Goal: Task Accomplishment & Management: Manage account settings

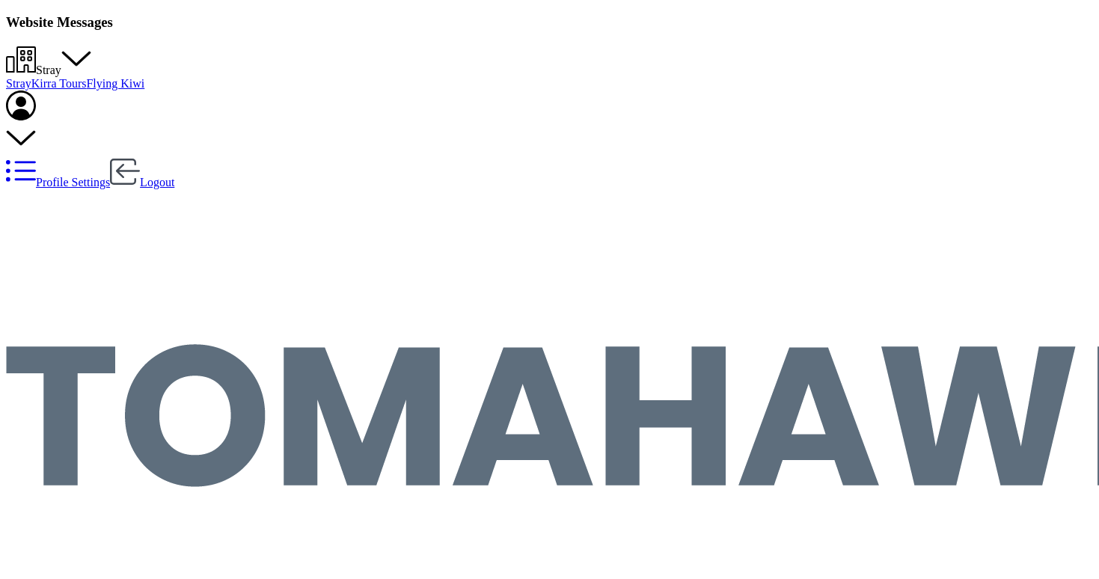
scroll to position [928, 898]
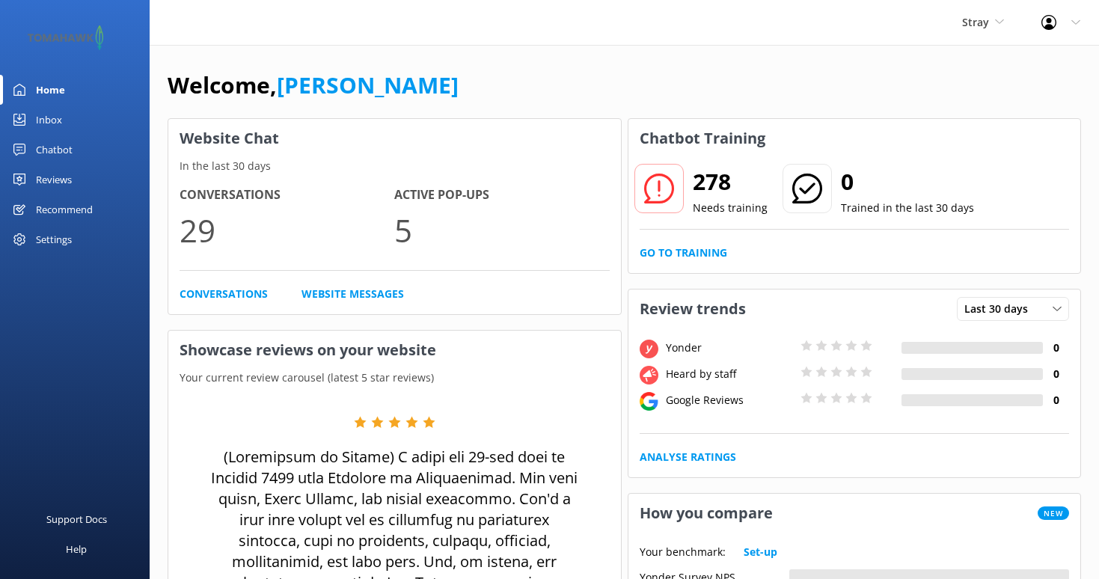
click at [1063, 22] on div at bounding box center [1053, 22] width 24 height 15
click at [1001, 21] on use at bounding box center [999, 21] width 8 height 4
click at [1052, 19] on icon at bounding box center [1048, 22] width 15 height 15
click at [69, 233] on div "Settings" at bounding box center [54, 239] width 36 height 30
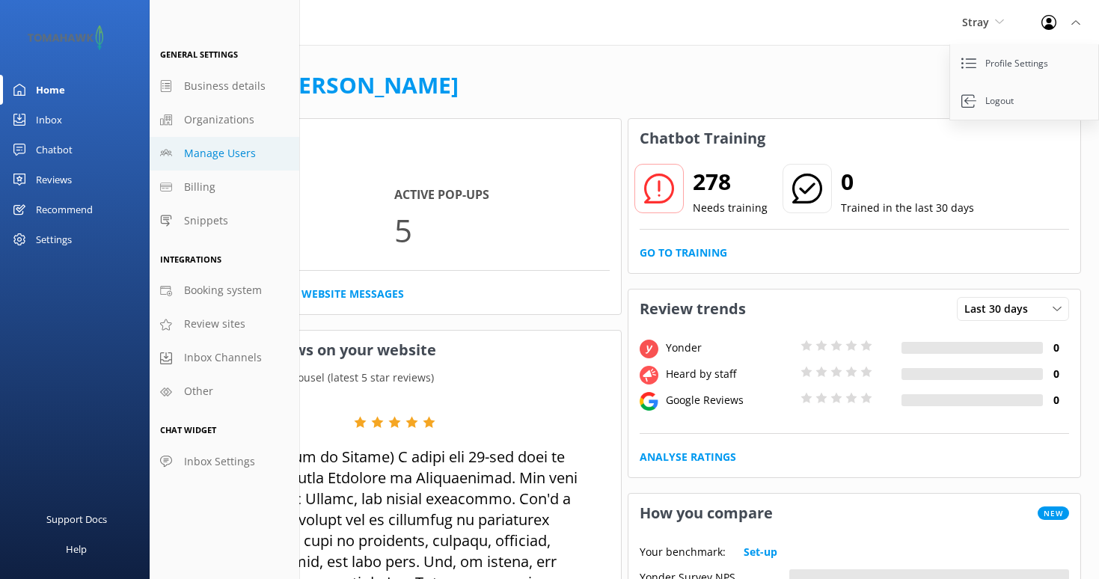
click at [209, 152] on span "Manage Users" at bounding box center [220, 153] width 72 height 16
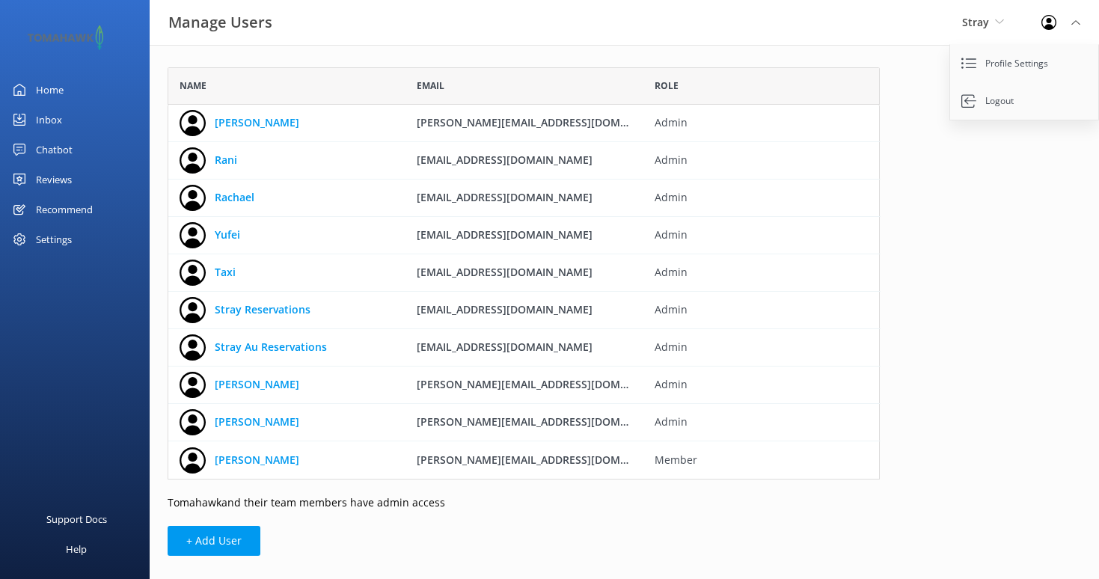
scroll to position [412, 712]
click at [895, 349] on icon "grid" at bounding box center [893, 347] width 15 height 15
click at [238, 384] on link "[PERSON_NAME]" at bounding box center [257, 384] width 85 height 16
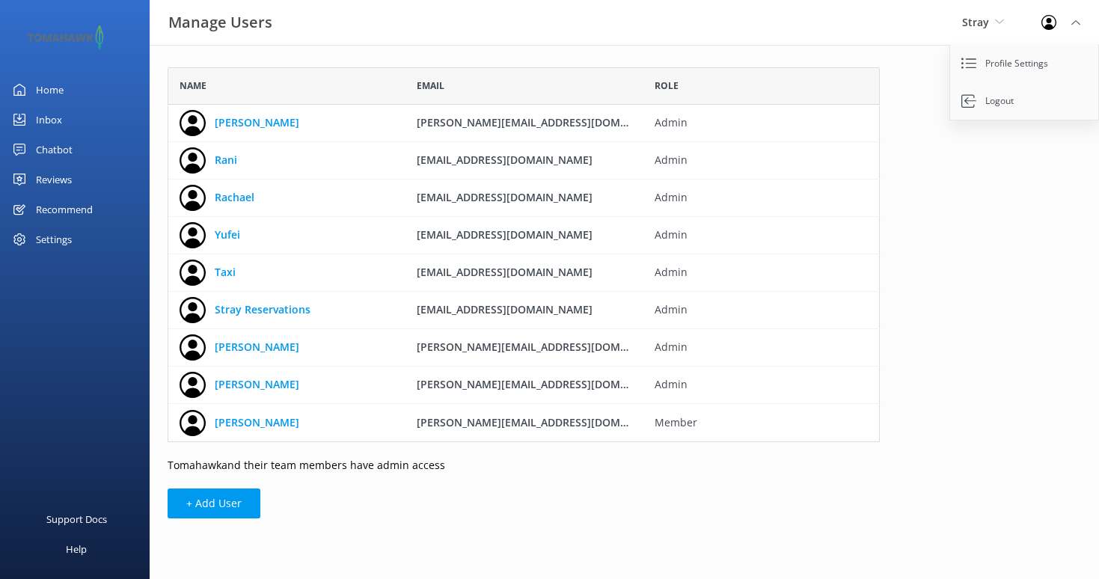
scroll to position [375, 712]
click at [891, 351] on use "grid" at bounding box center [894, 347] width 10 height 13
click at [235, 501] on button "+ Add User" at bounding box center [214, 503] width 93 height 30
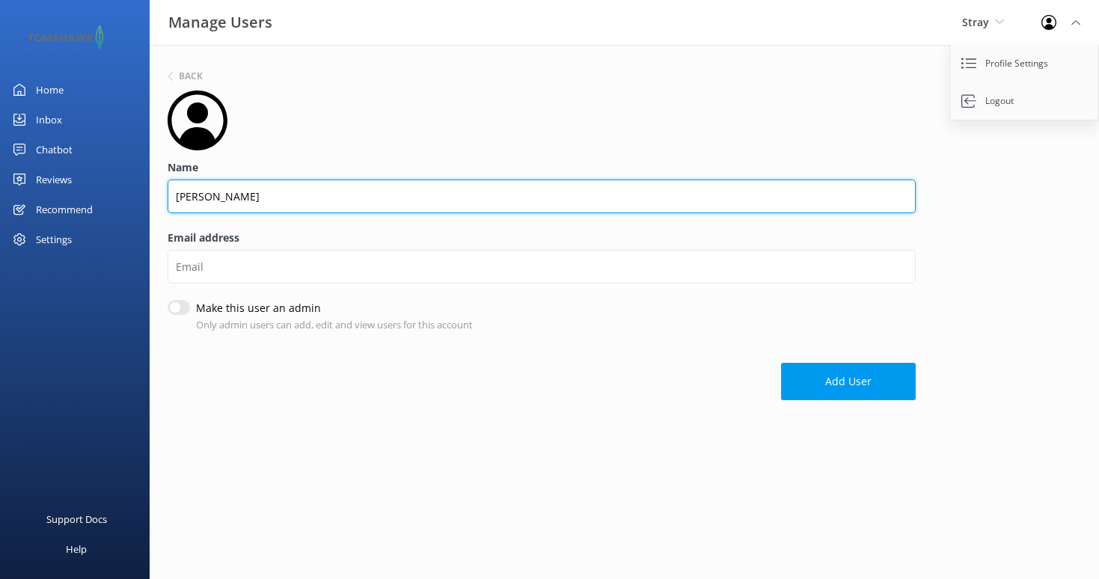
type input "[PERSON_NAME]"
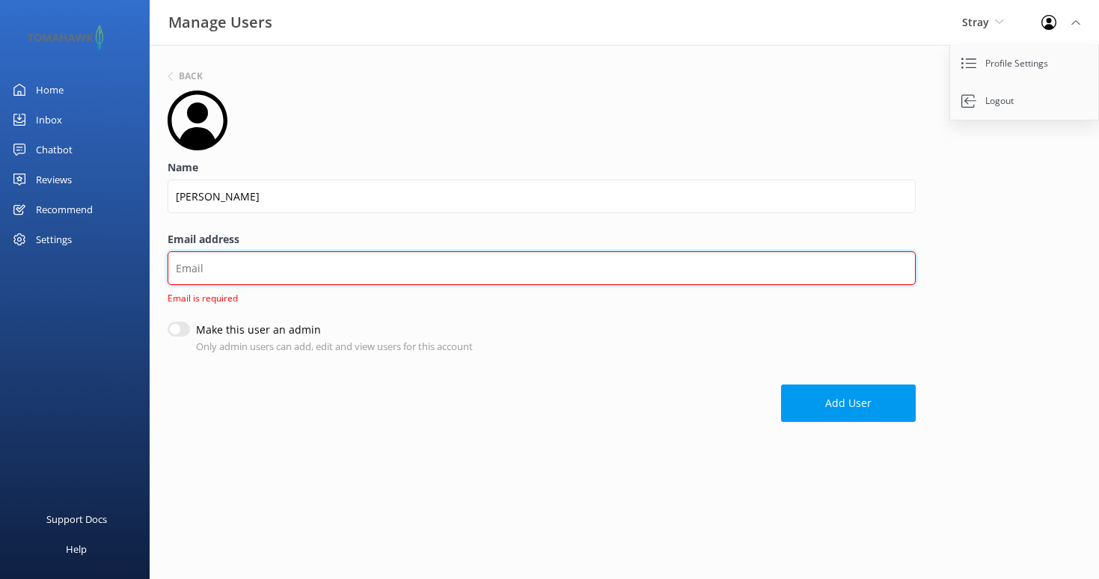
paste input "[PERSON_NAME][EMAIL_ADDRESS][DOMAIN_NAME]"
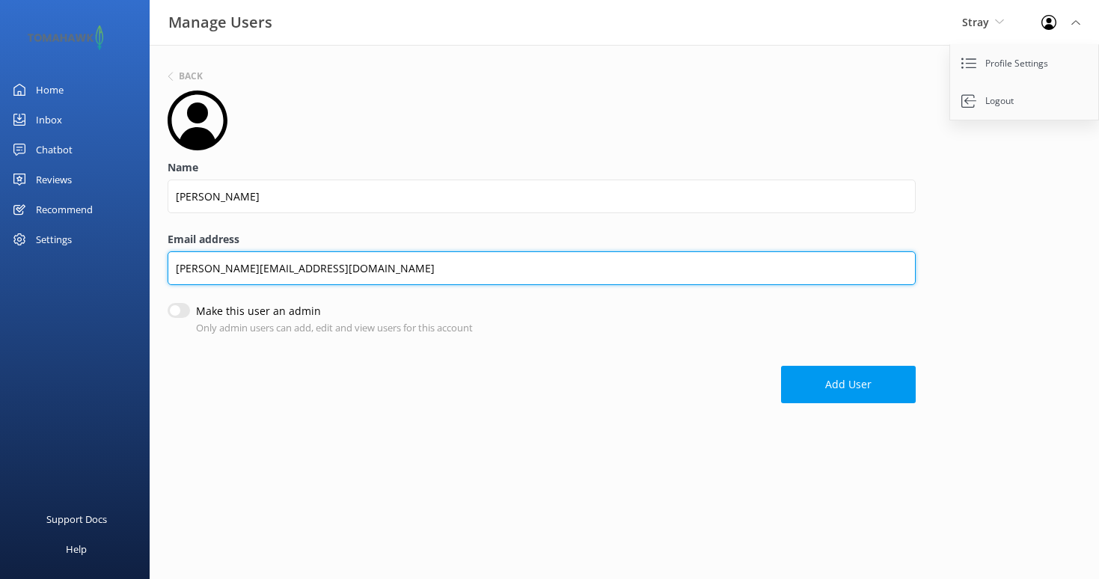
type input "[PERSON_NAME][EMAIL_ADDRESS][DOMAIN_NAME]"
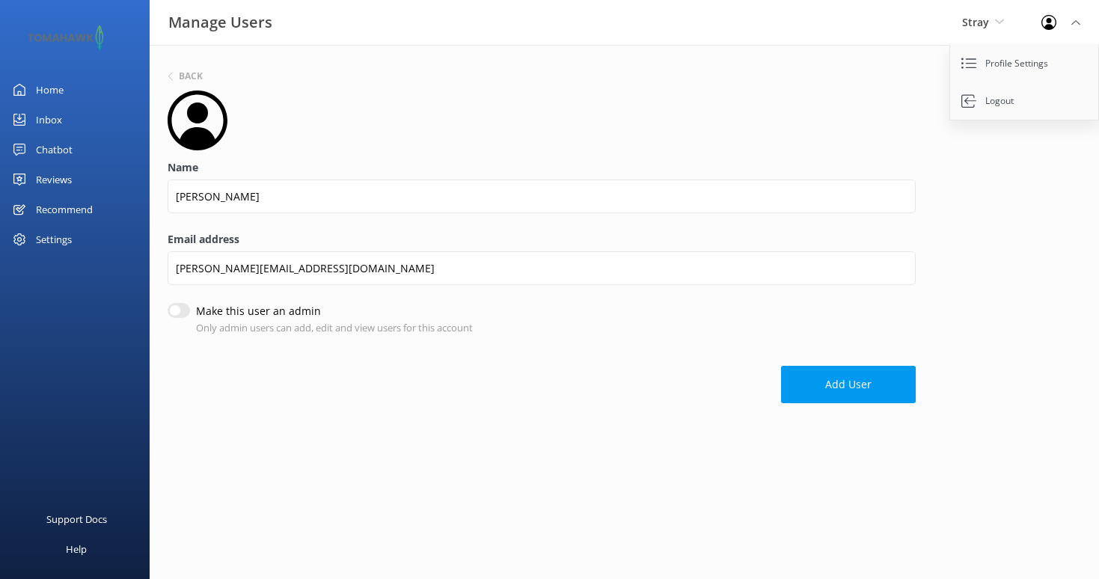
click at [174, 310] on input "Make this user an admin" at bounding box center [179, 310] width 22 height 15
checkbox input "true"
click at [835, 376] on button "Add User" at bounding box center [848, 384] width 135 height 37
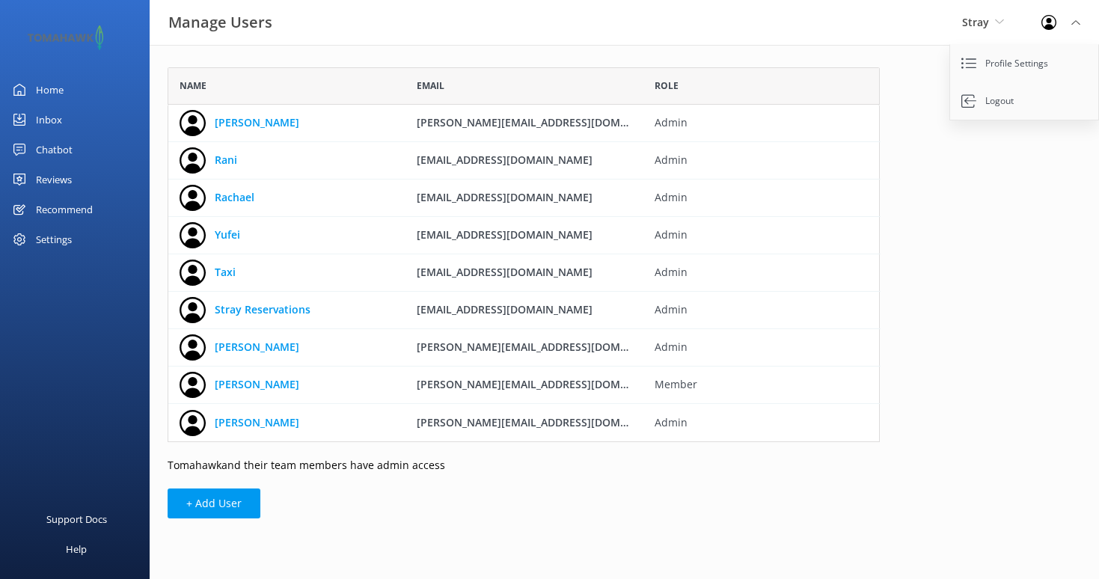
scroll to position [375, 712]
